Goal: Transaction & Acquisition: Purchase product/service

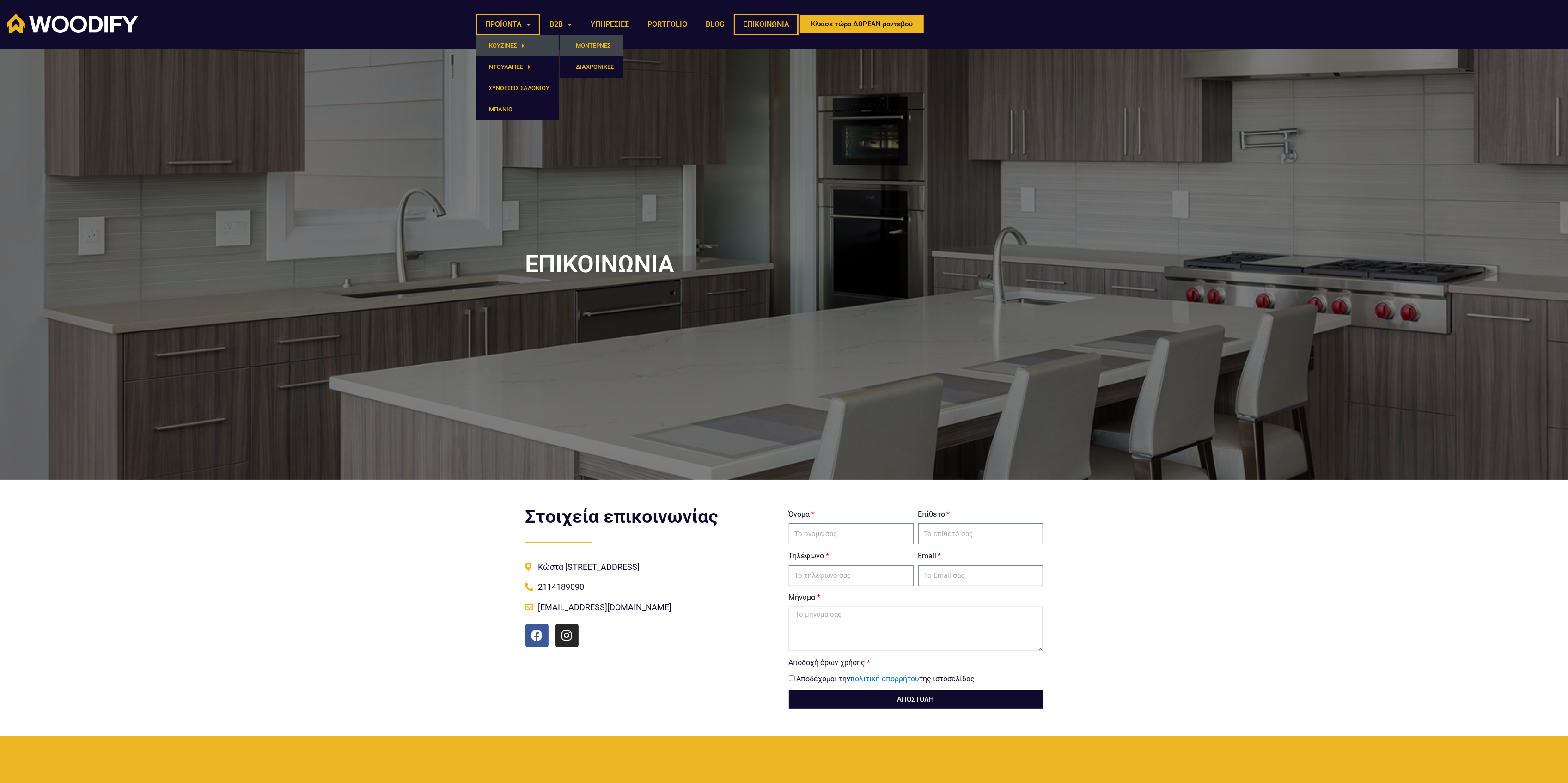
click at [578, 44] on link "ΜΟΝΤΕΡΝΕΣ" at bounding box center [591, 45] width 64 height 21
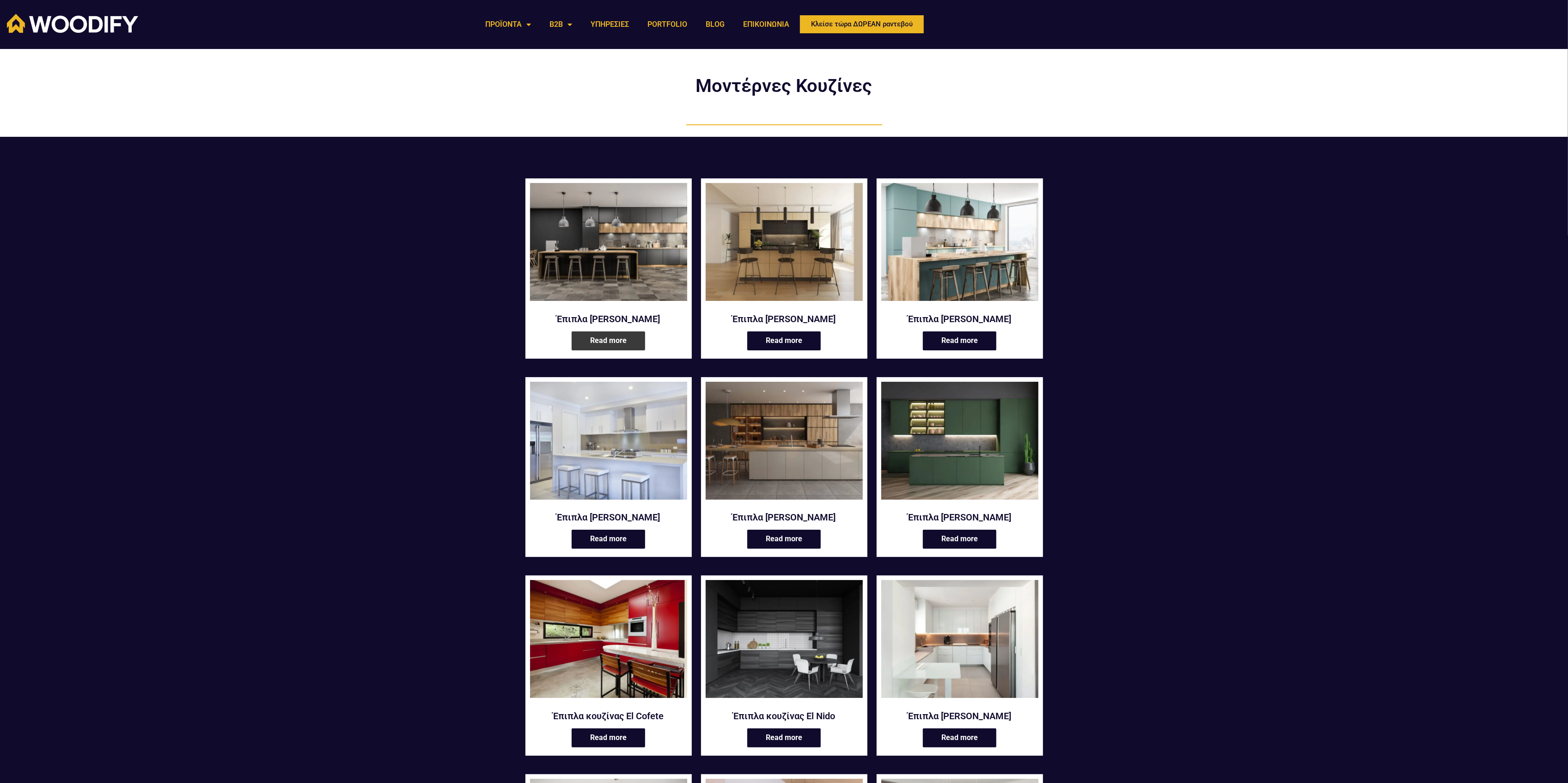
click at [600, 341] on link "Read more" at bounding box center [608, 341] width 73 height 19
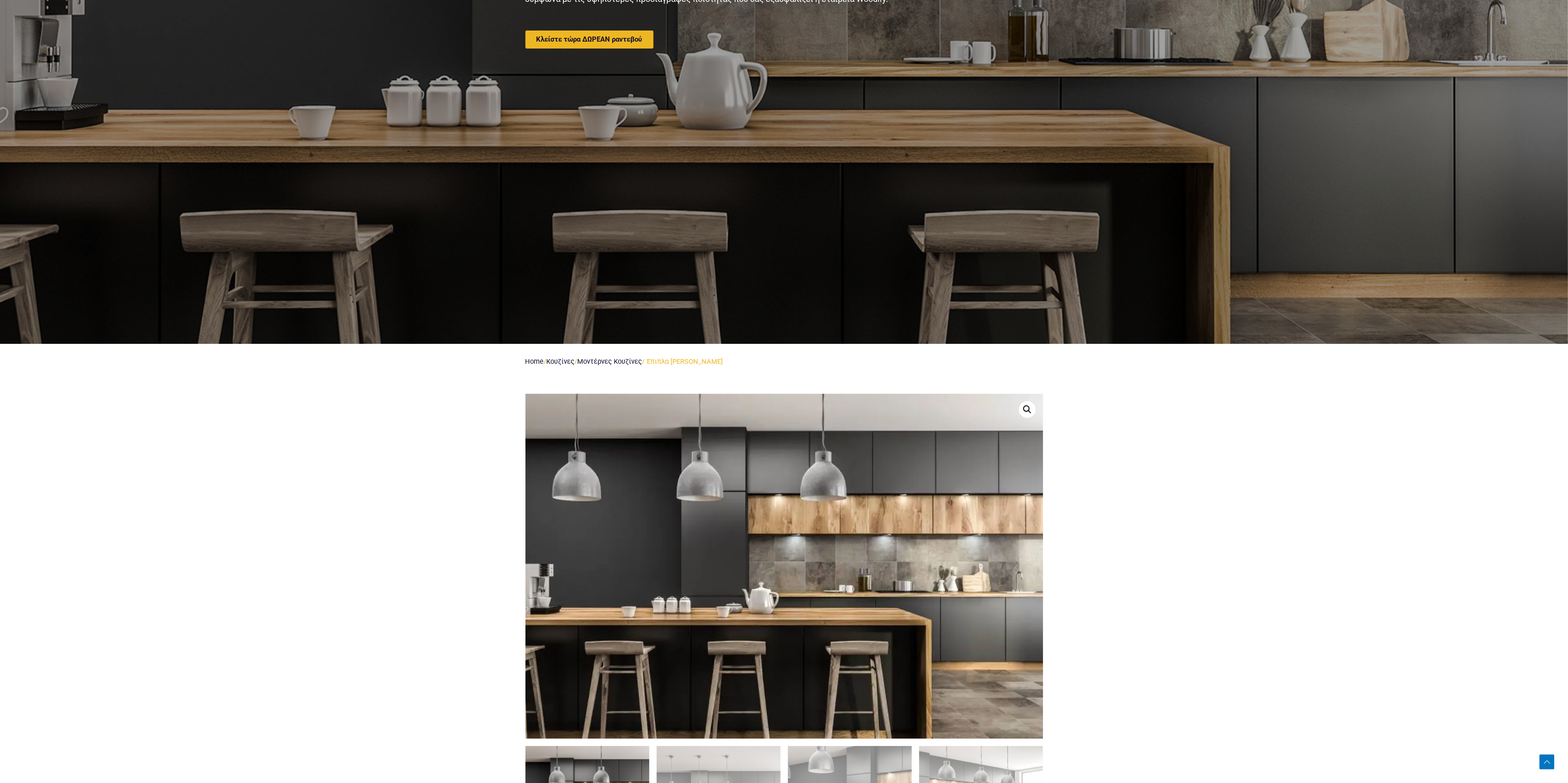
scroll to position [493, 0]
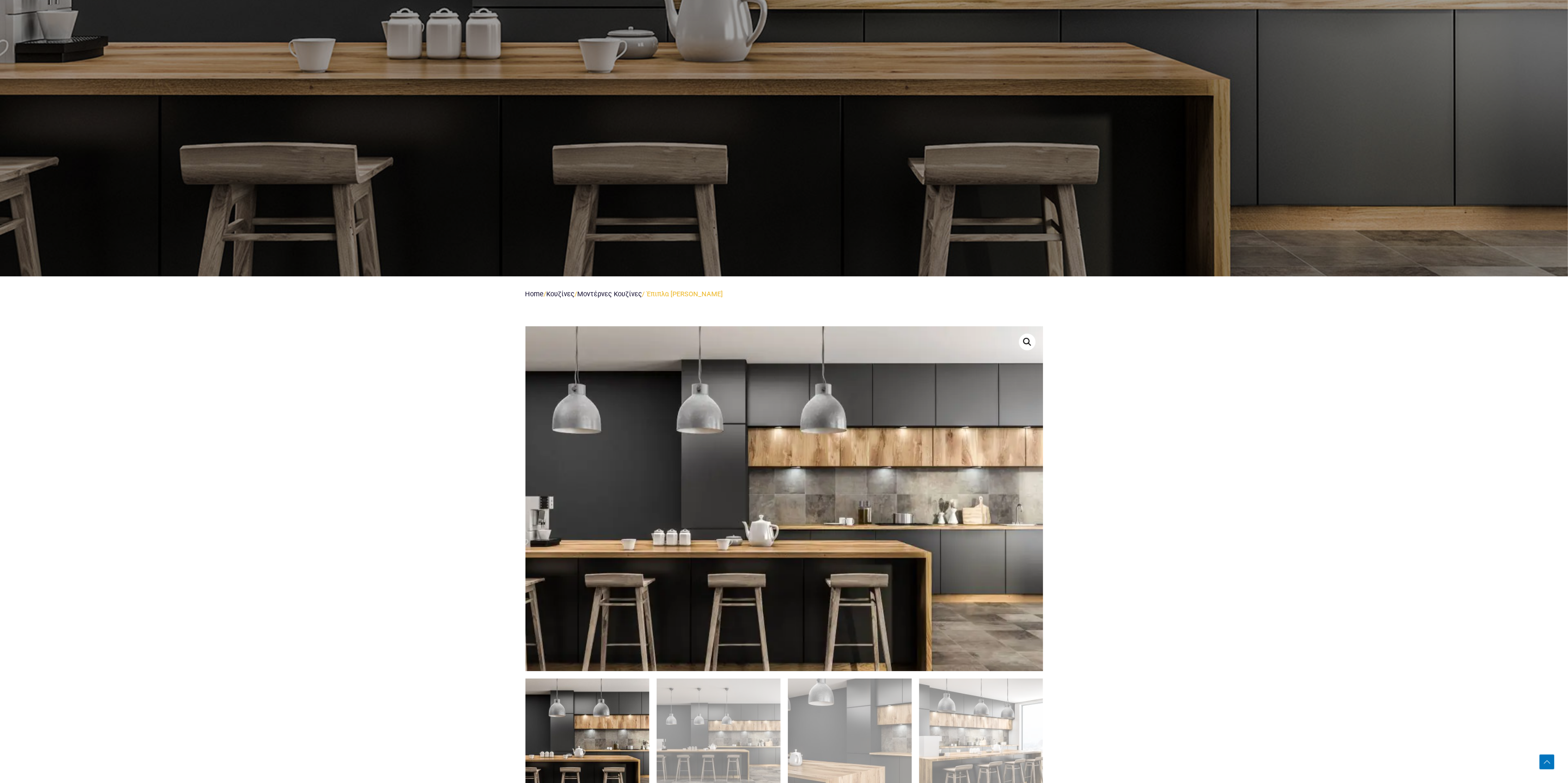
click at [1407, 681] on section "🔍" at bounding box center [784, 589] width 1568 height 554
